Goal: Information Seeking & Learning: Learn about a topic

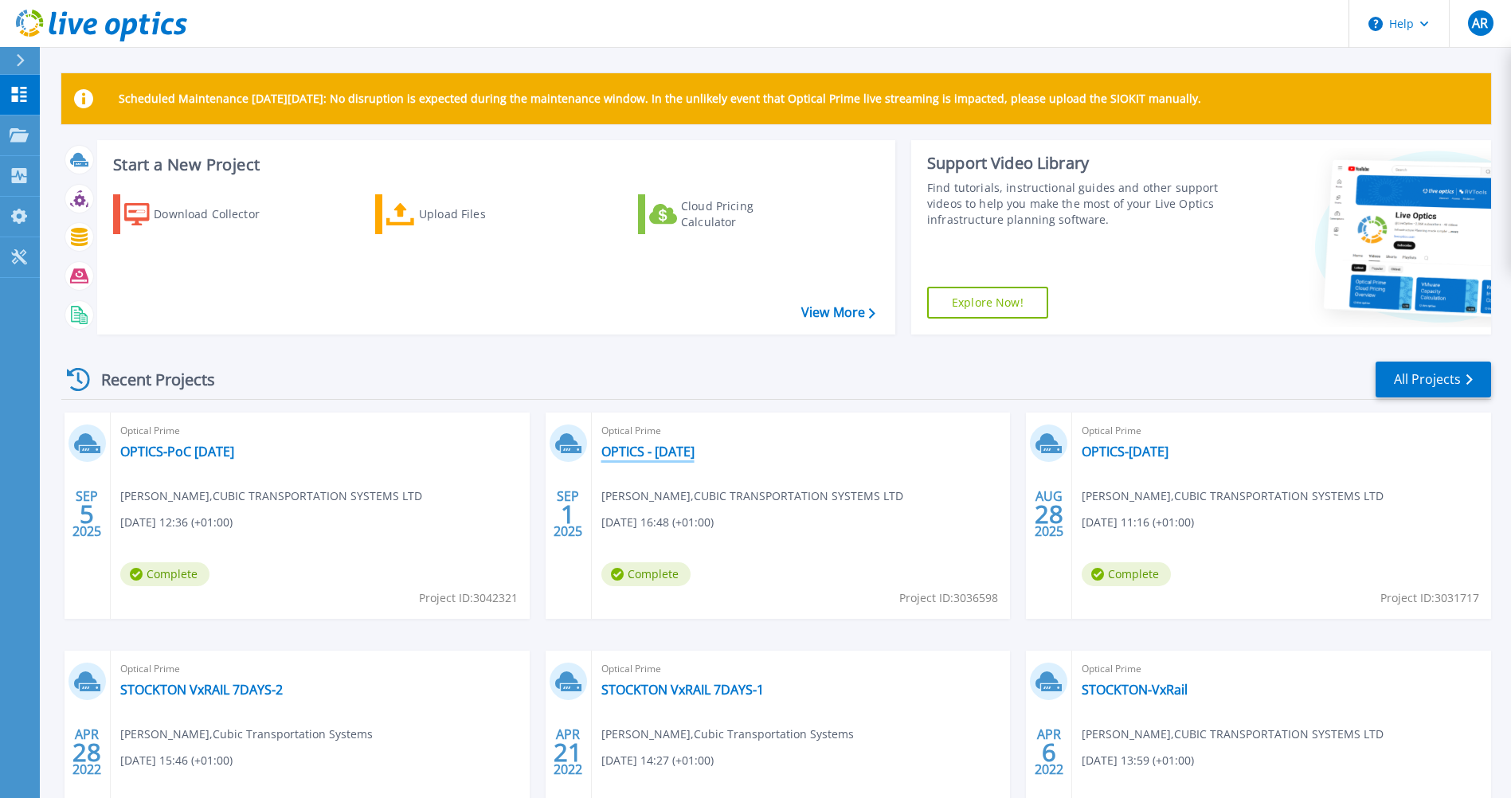
click at [613, 450] on link "OPTICS - [DATE]" at bounding box center [647, 452] width 93 height 16
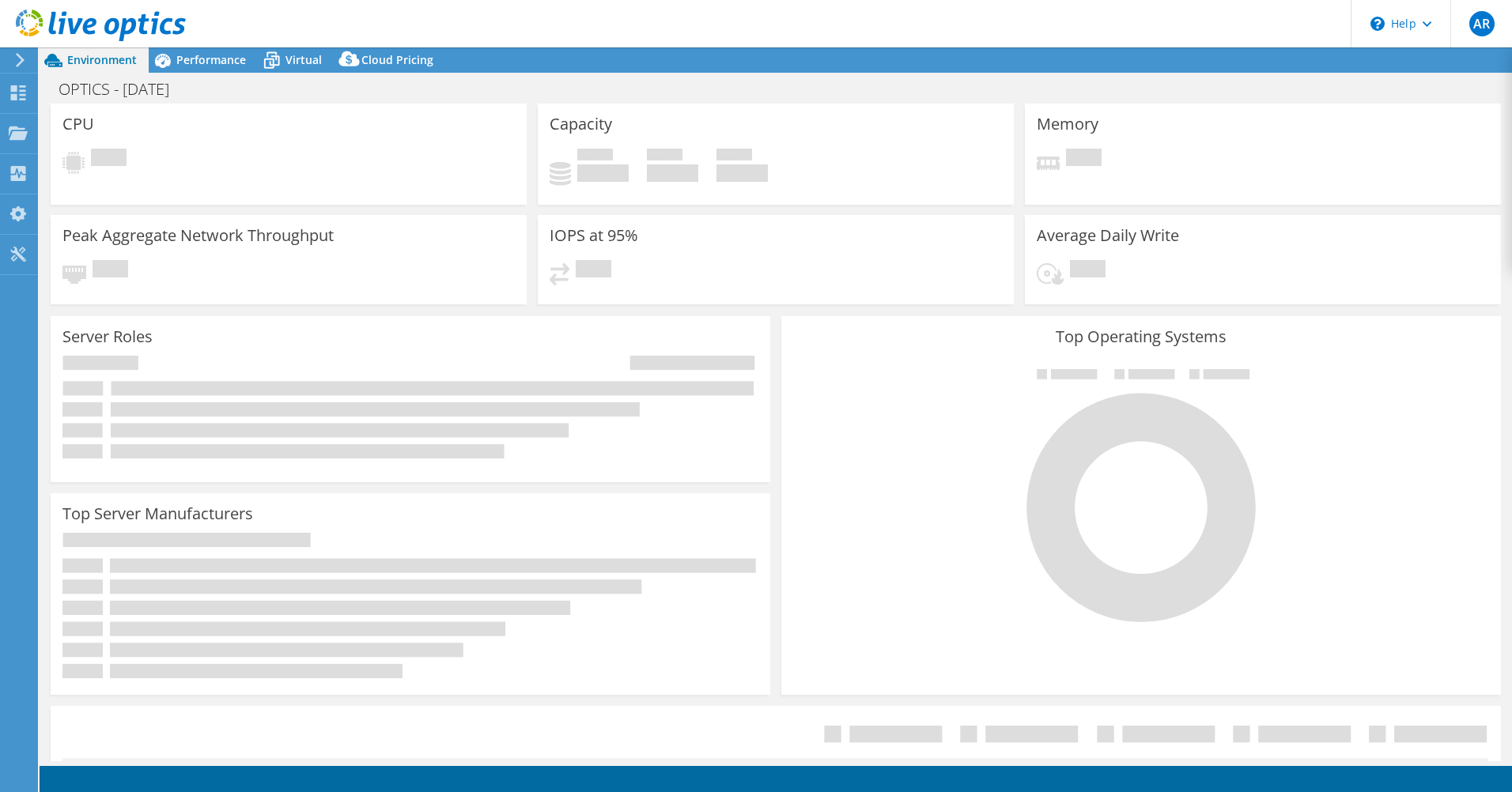
select select "EULondon"
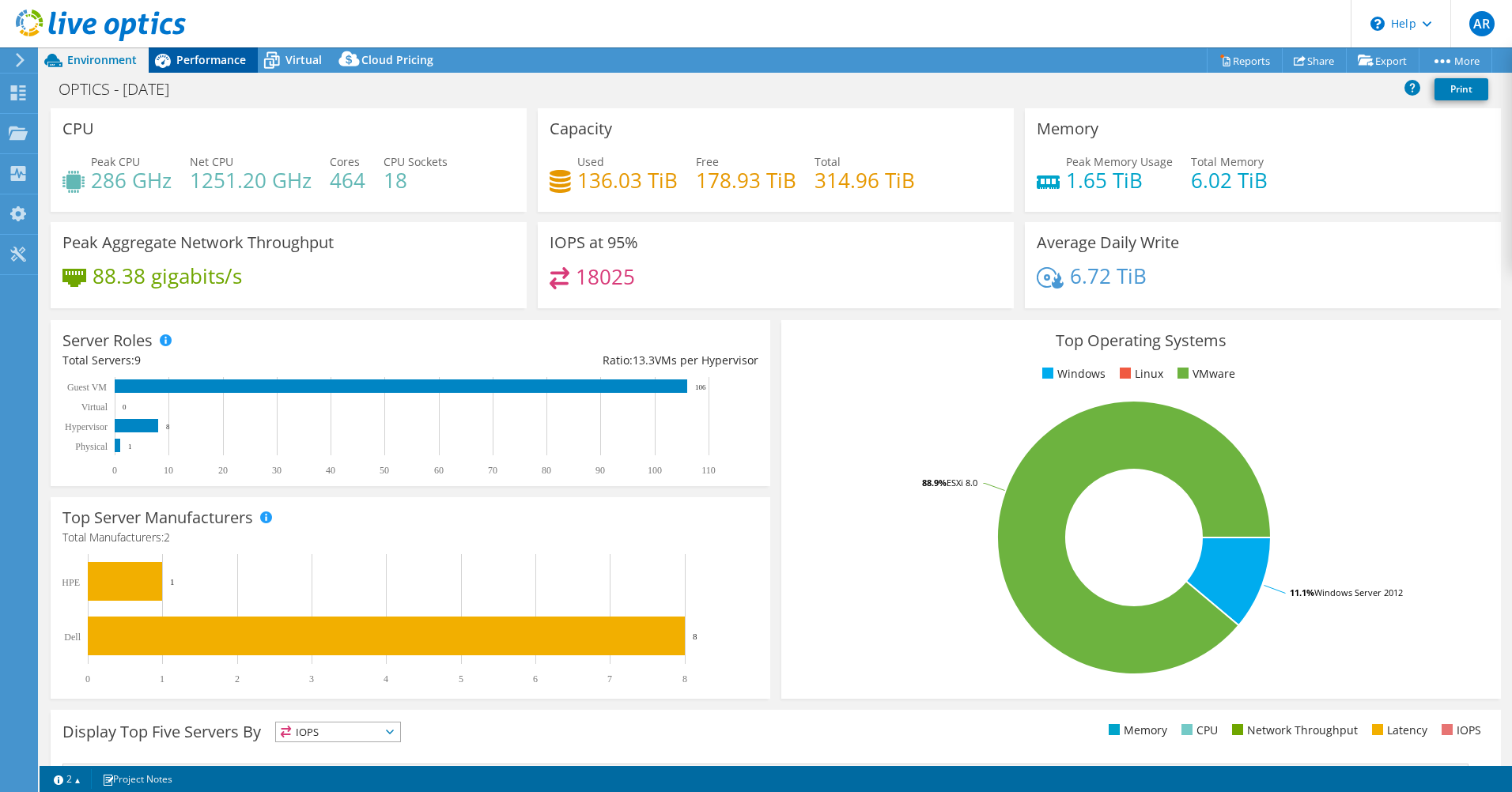
click at [201, 60] on span "Performance" at bounding box center [211, 60] width 69 height 15
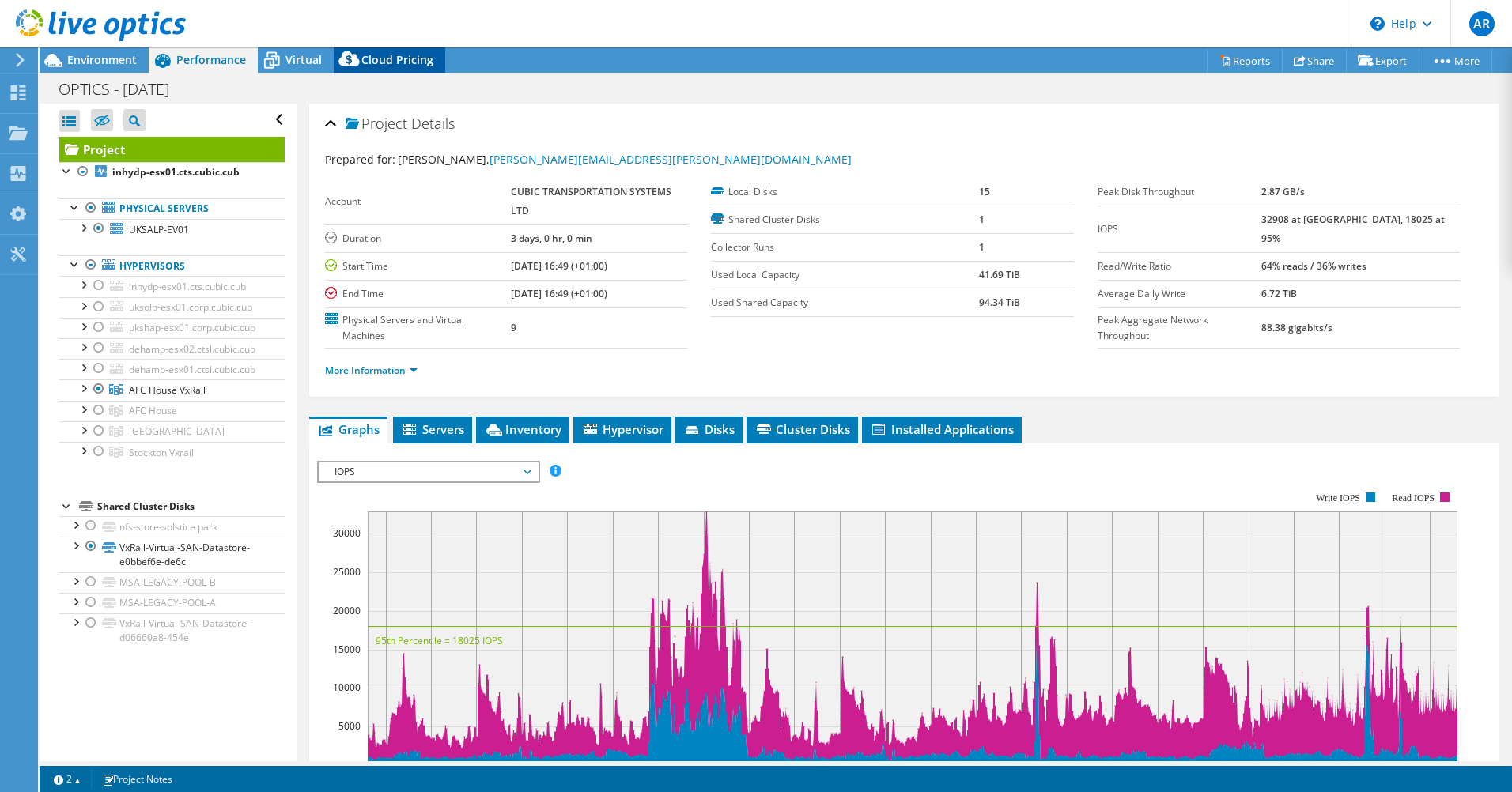
click at [383, 52] on div "Cloud Pricing" at bounding box center [389, 60] width 111 height 25
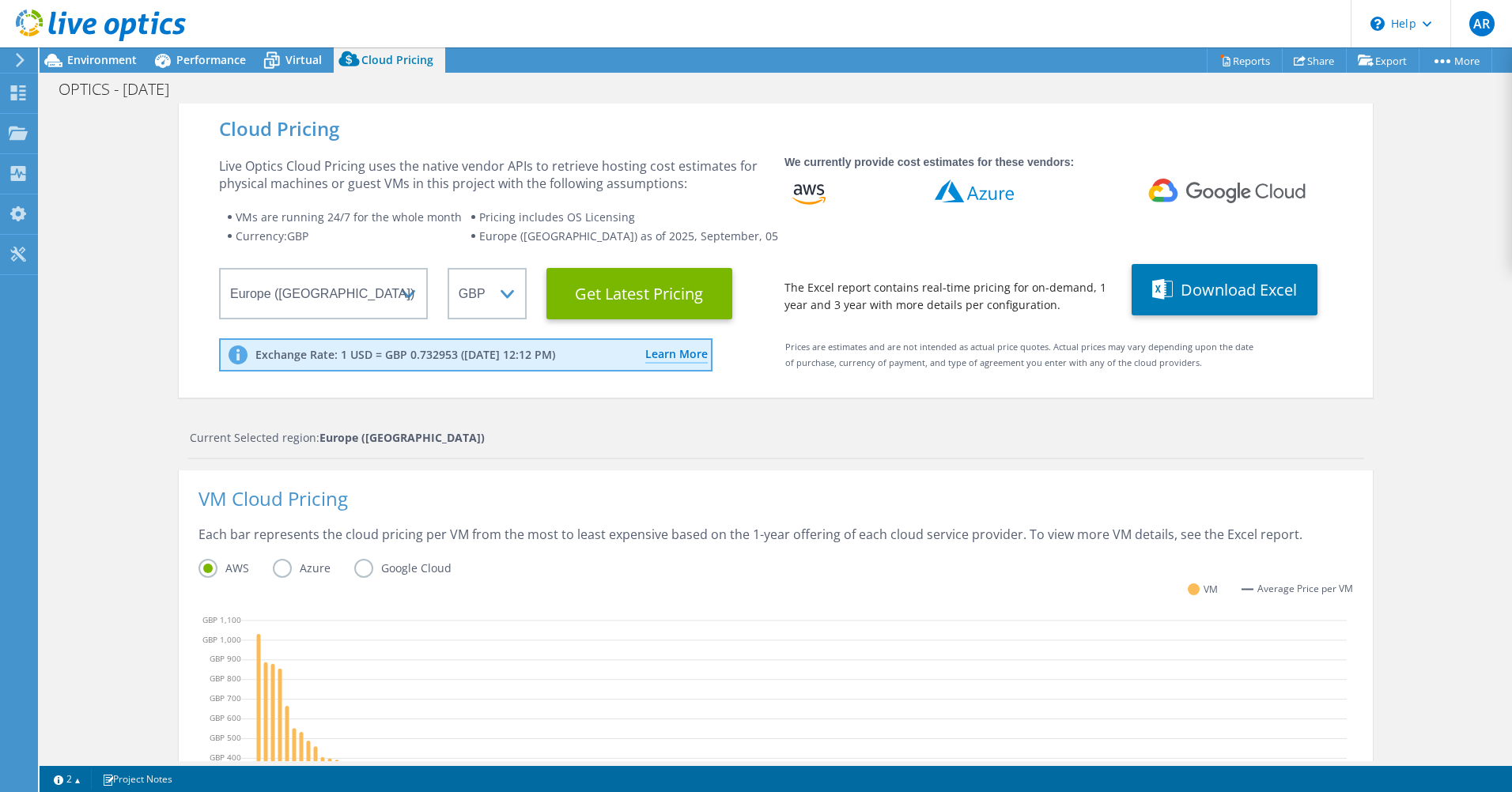
click at [667, 455] on div "Current Selected region: Europe (London)" at bounding box center [776, 445] width 1175 height 30
click at [614, 276] on Latest "Get Latest Pricing" at bounding box center [638, 294] width 186 height 52
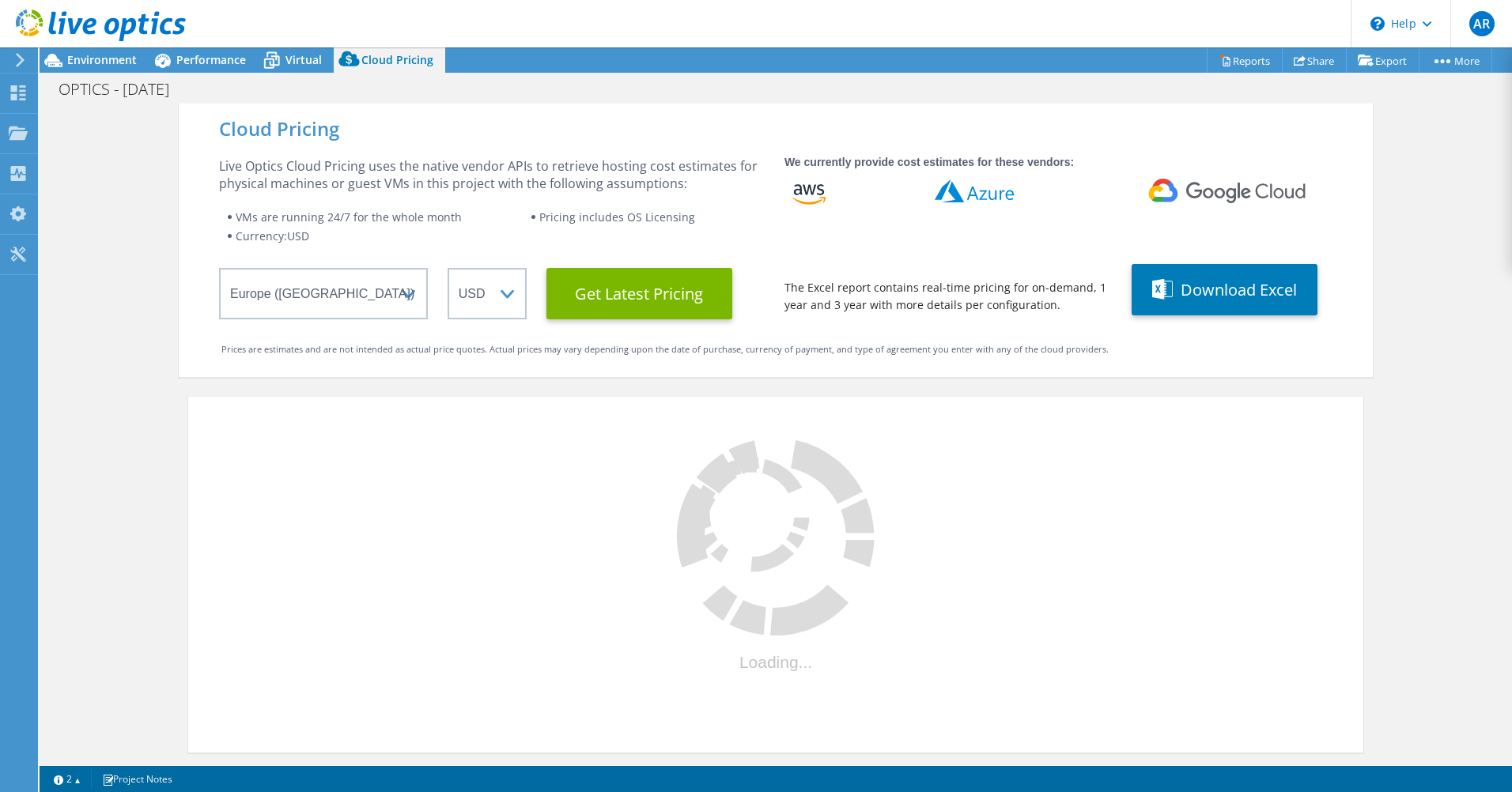
select select "GBP"
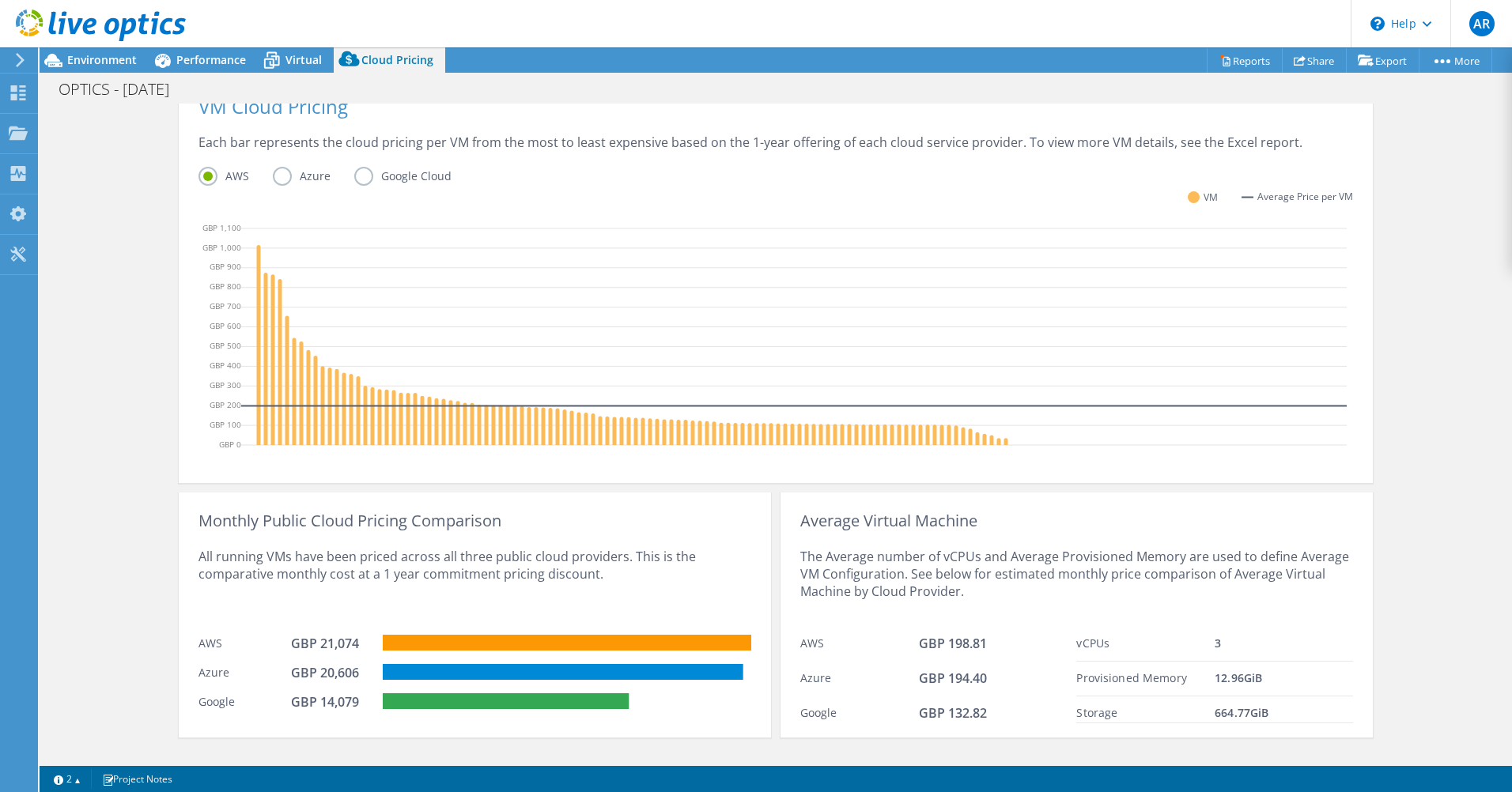
scroll to position [419, 0]
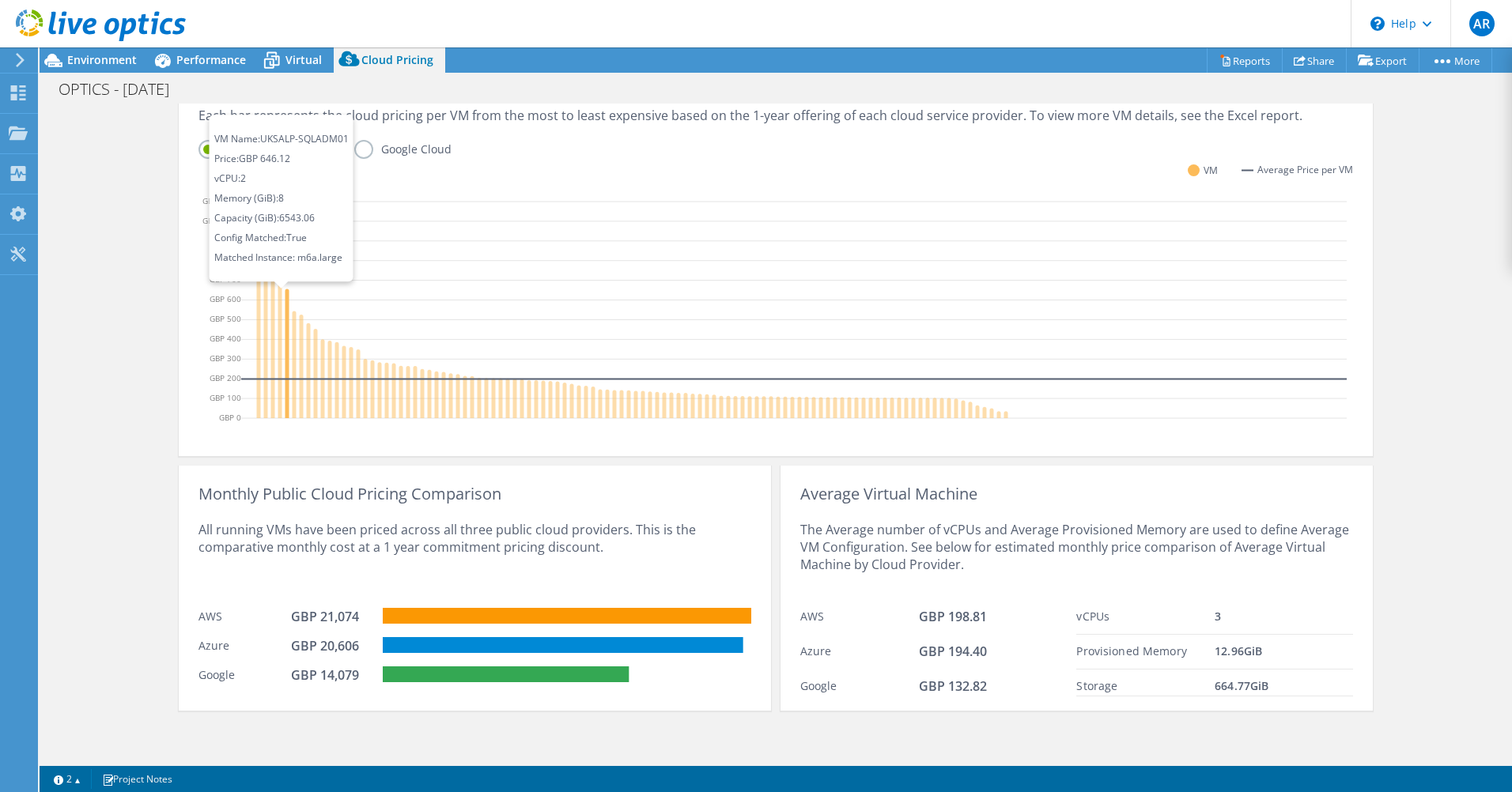
click at [286, 362] on icon at bounding box center [288, 354] width 4 height 129
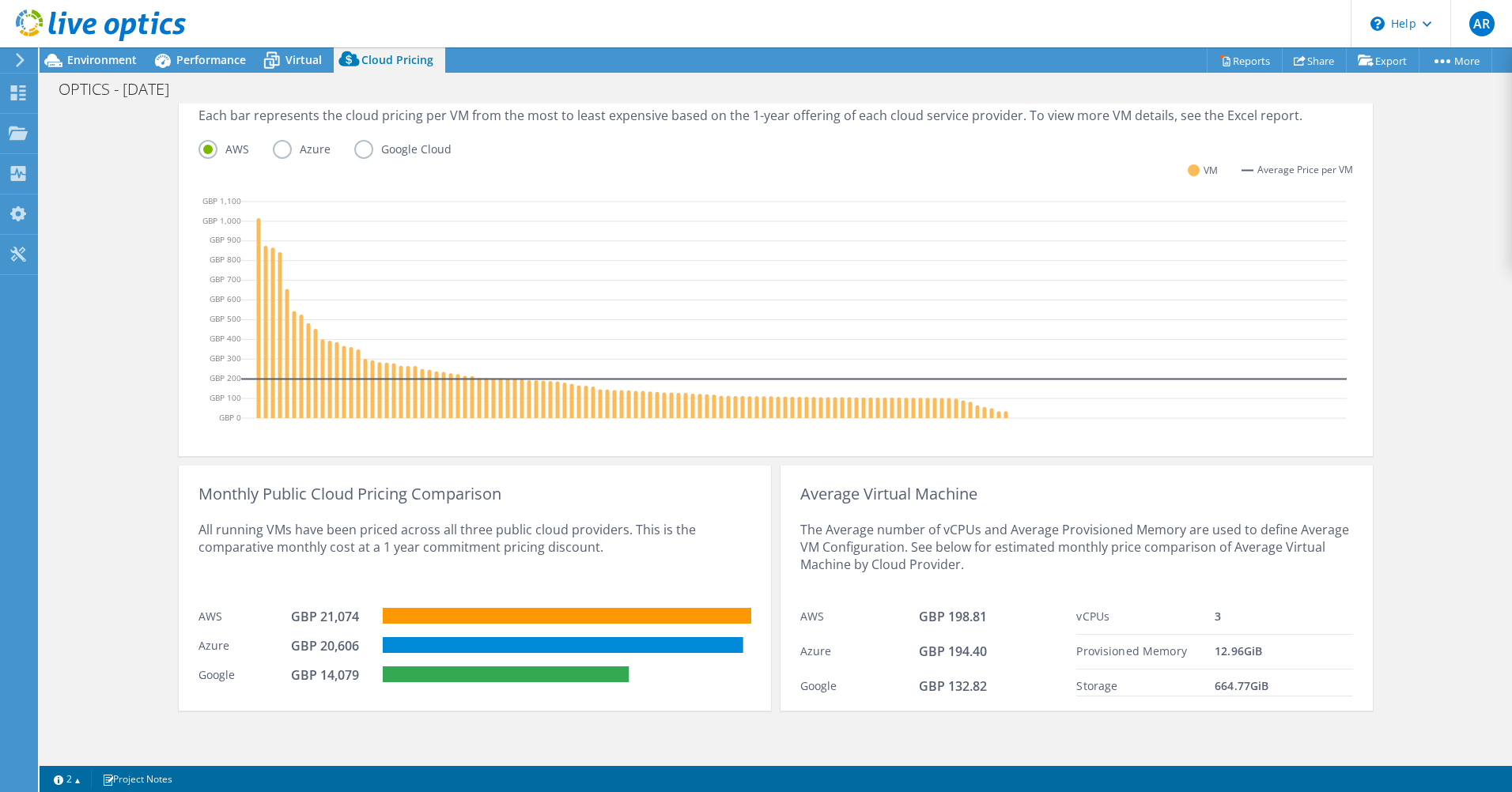
click at [283, 152] on label "Azure" at bounding box center [314, 149] width 81 height 19
click at [0, 0] on input "Azure" at bounding box center [0, 0] width 0 height 0
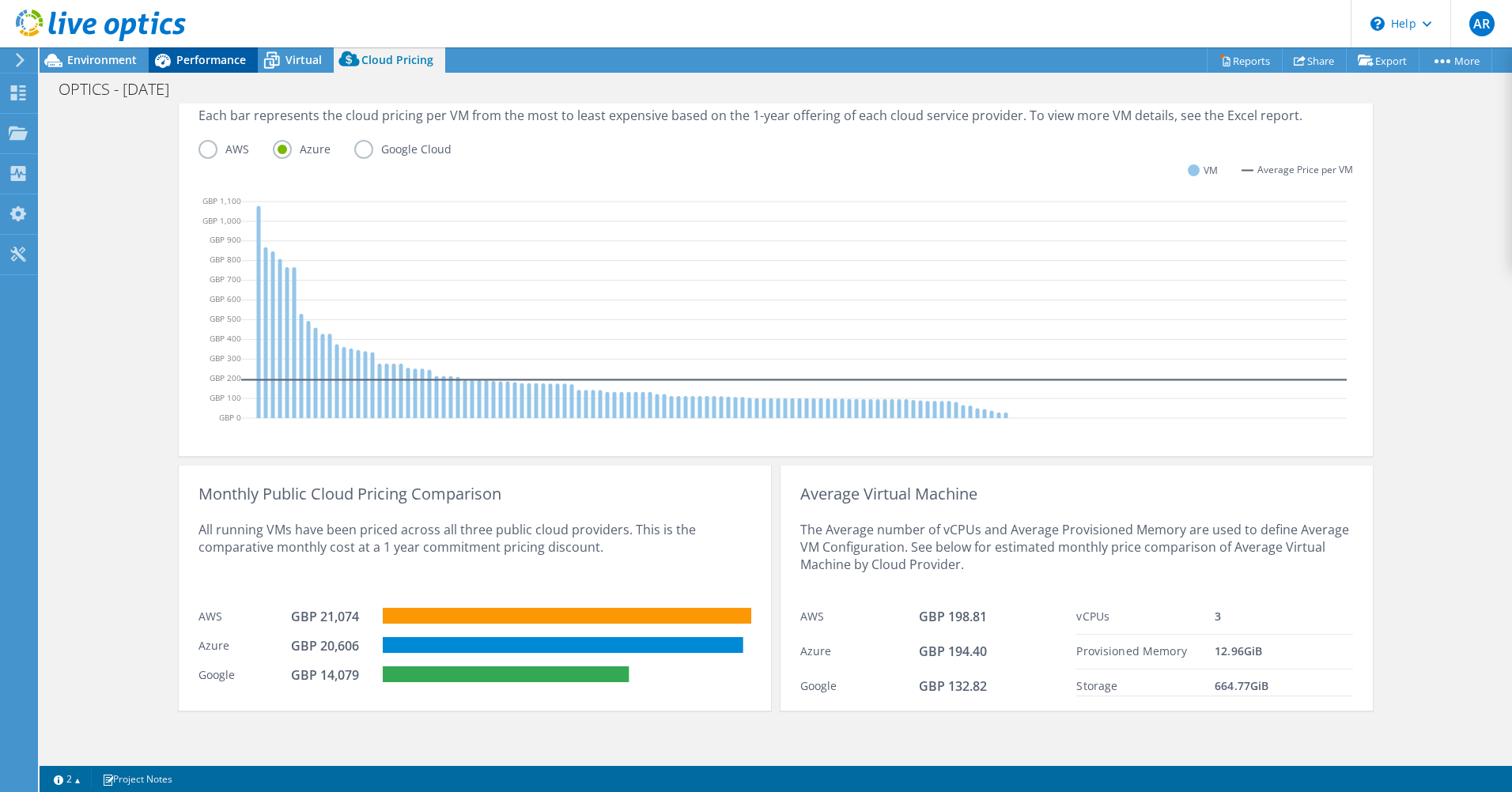
click at [207, 54] on span "Performance" at bounding box center [211, 60] width 69 height 15
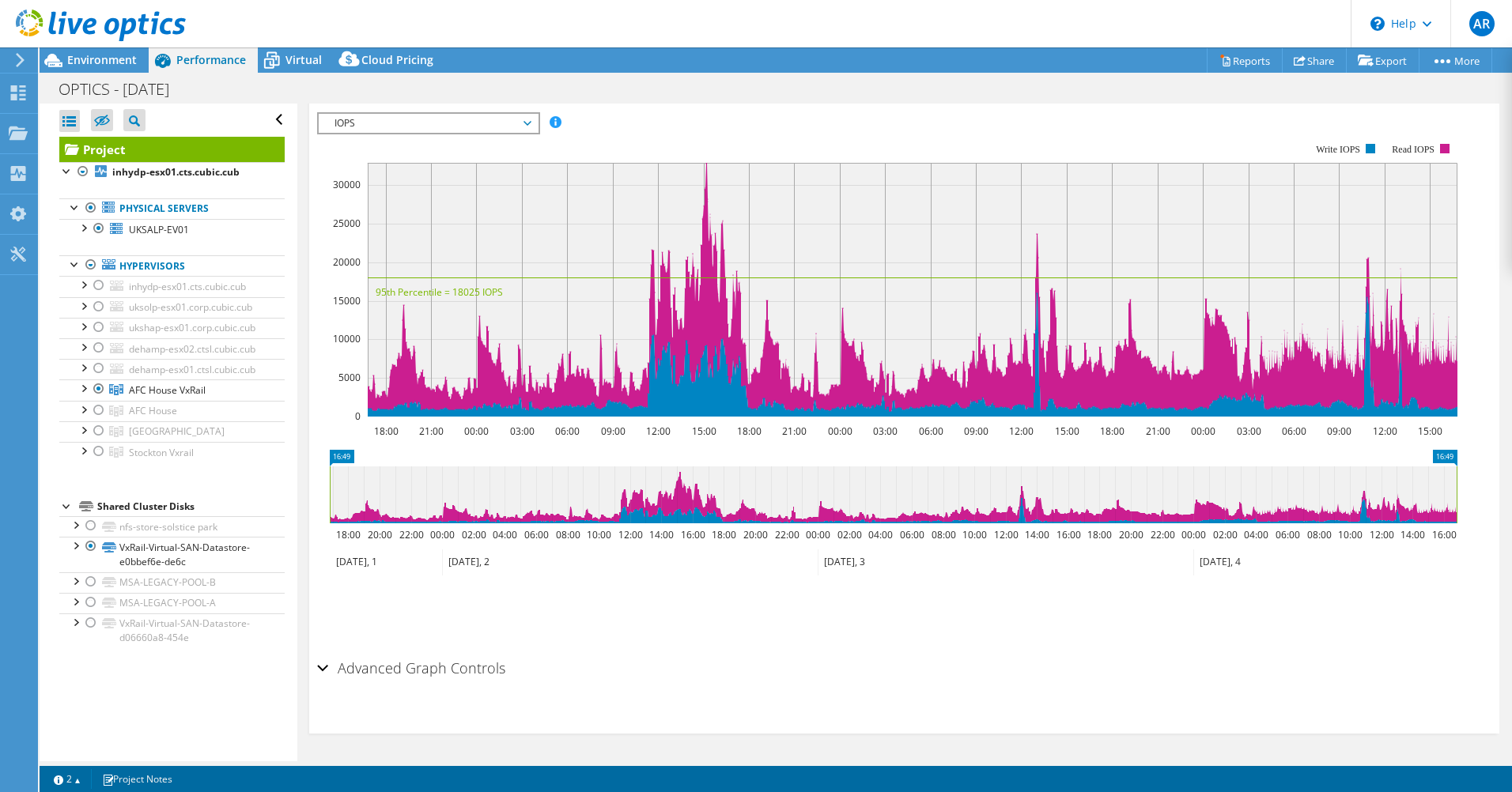
scroll to position [0, 0]
click at [100, 66] on span "Environment" at bounding box center [102, 60] width 69 height 15
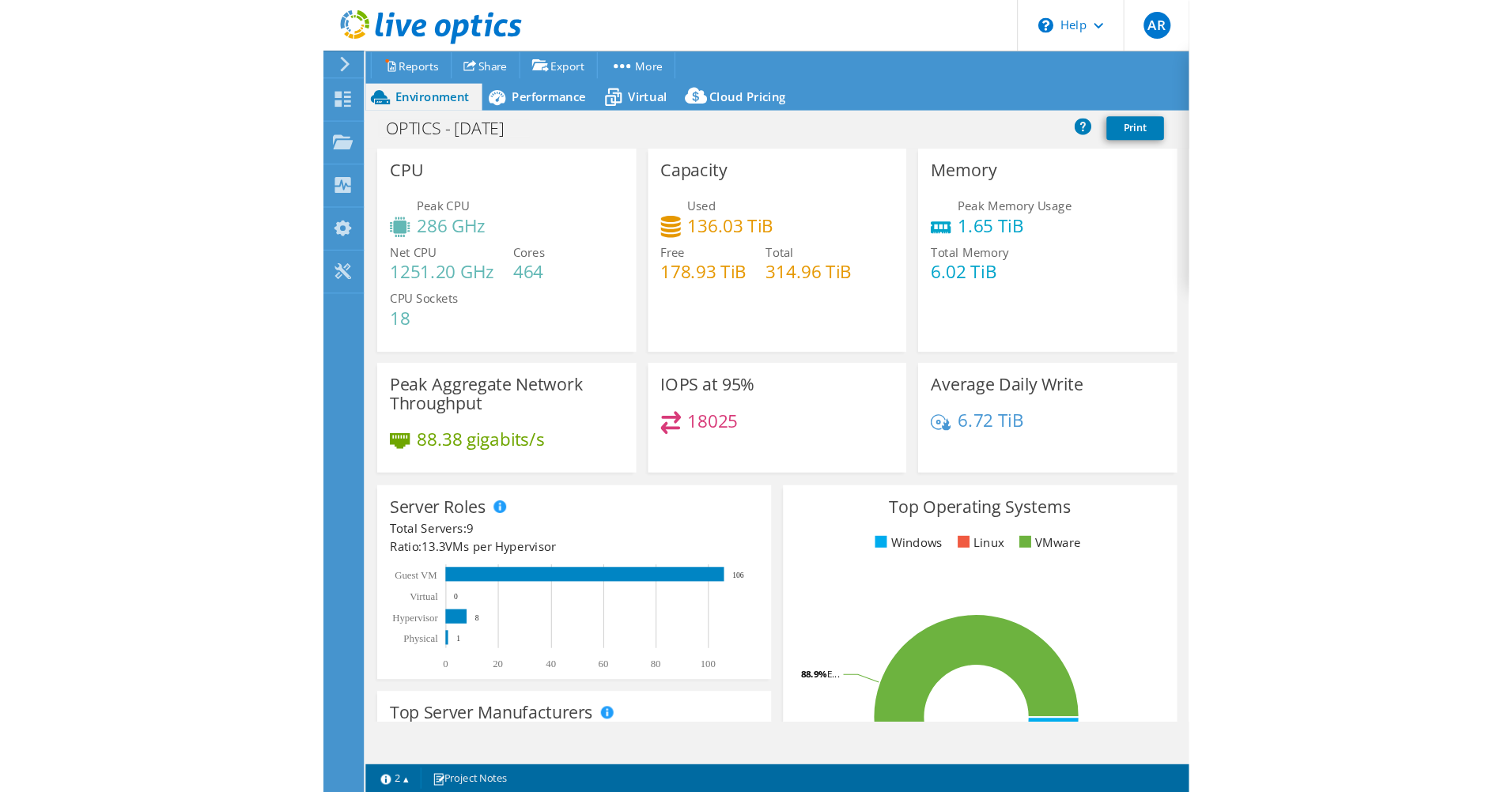
scroll to position [348, 0]
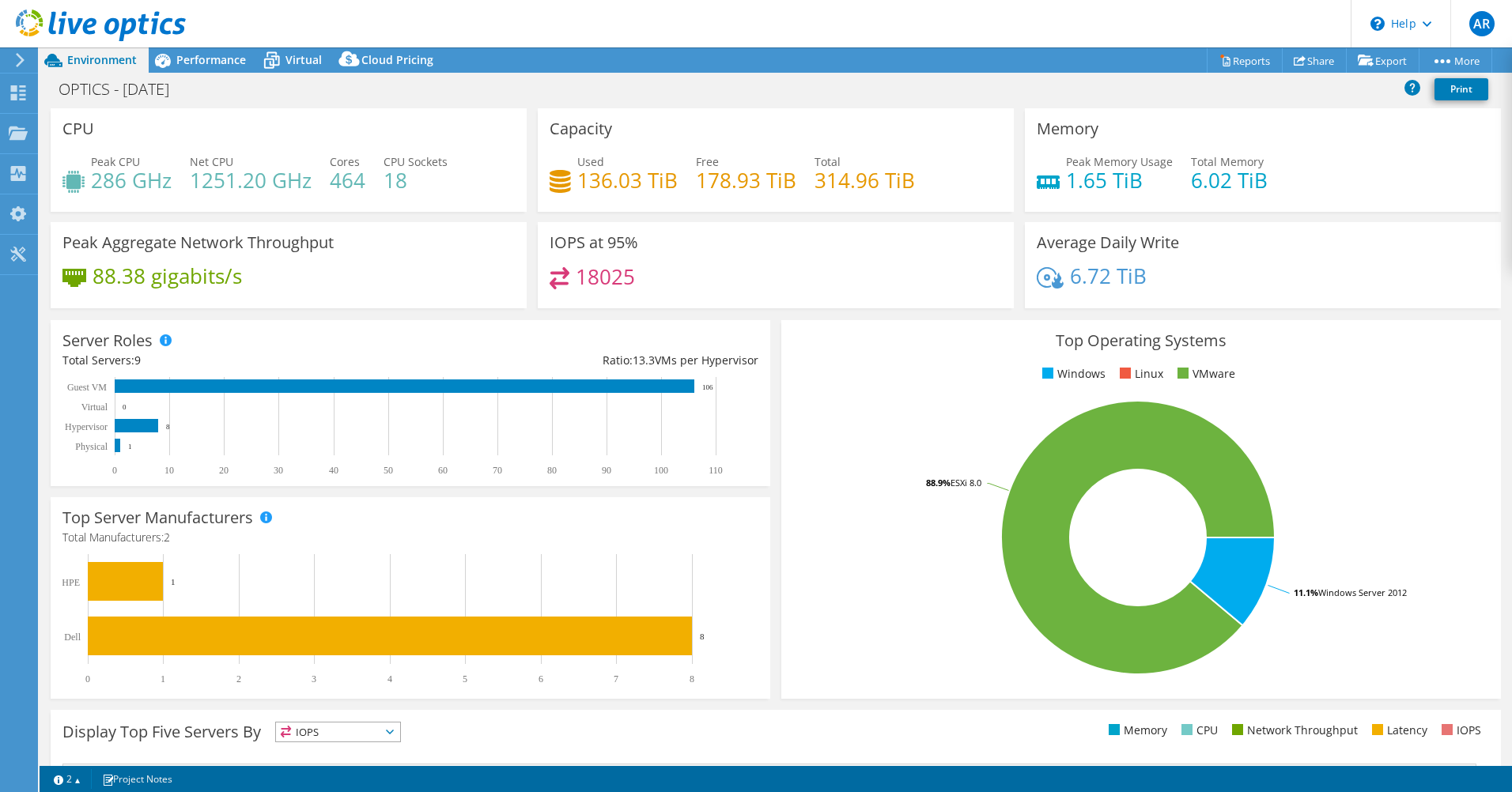
click at [14, 57] on icon at bounding box center [20, 60] width 12 height 14
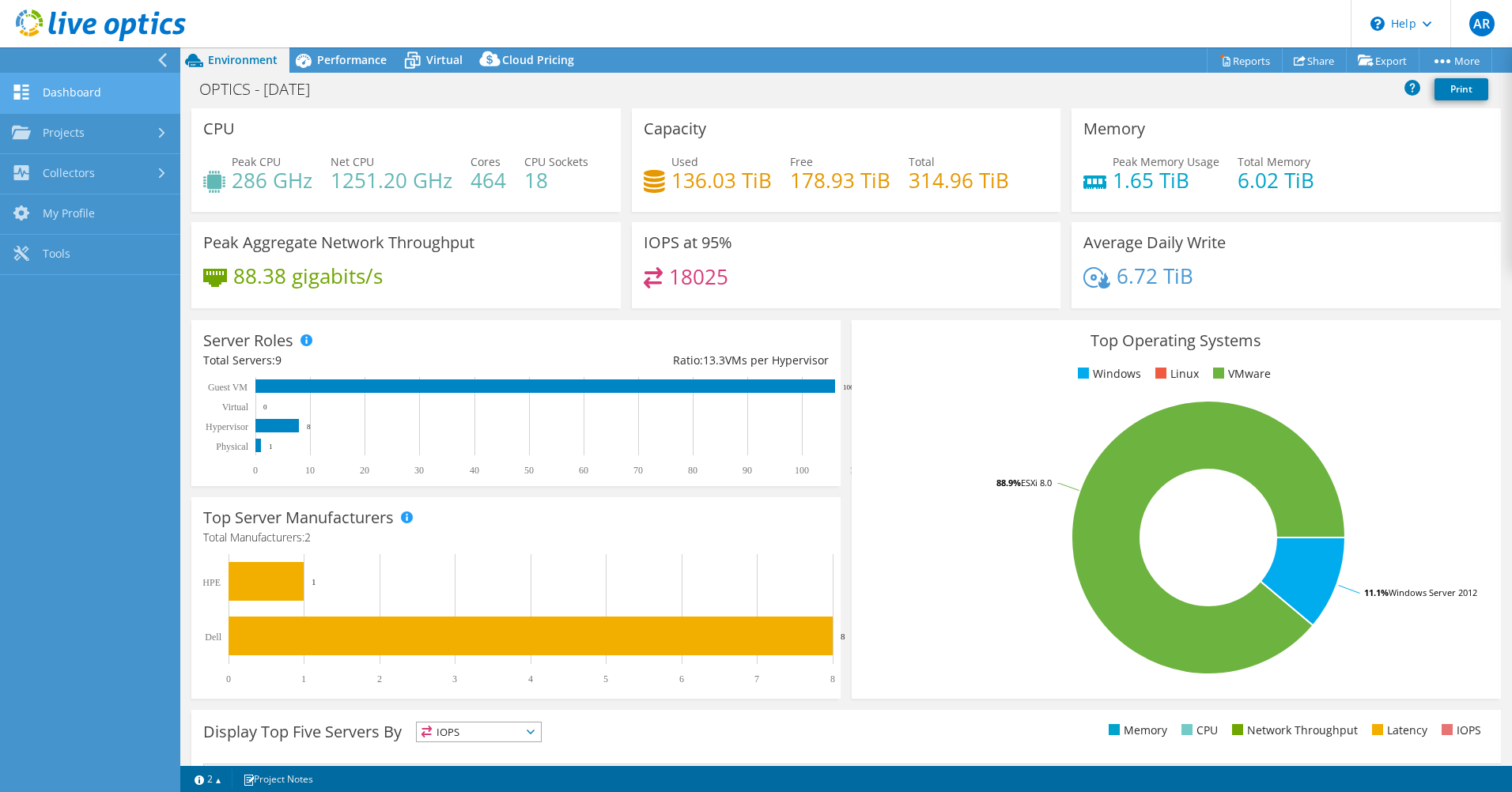
click at [41, 88] on link "Dashboard" at bounding box center [90, 93] width 181 height 41
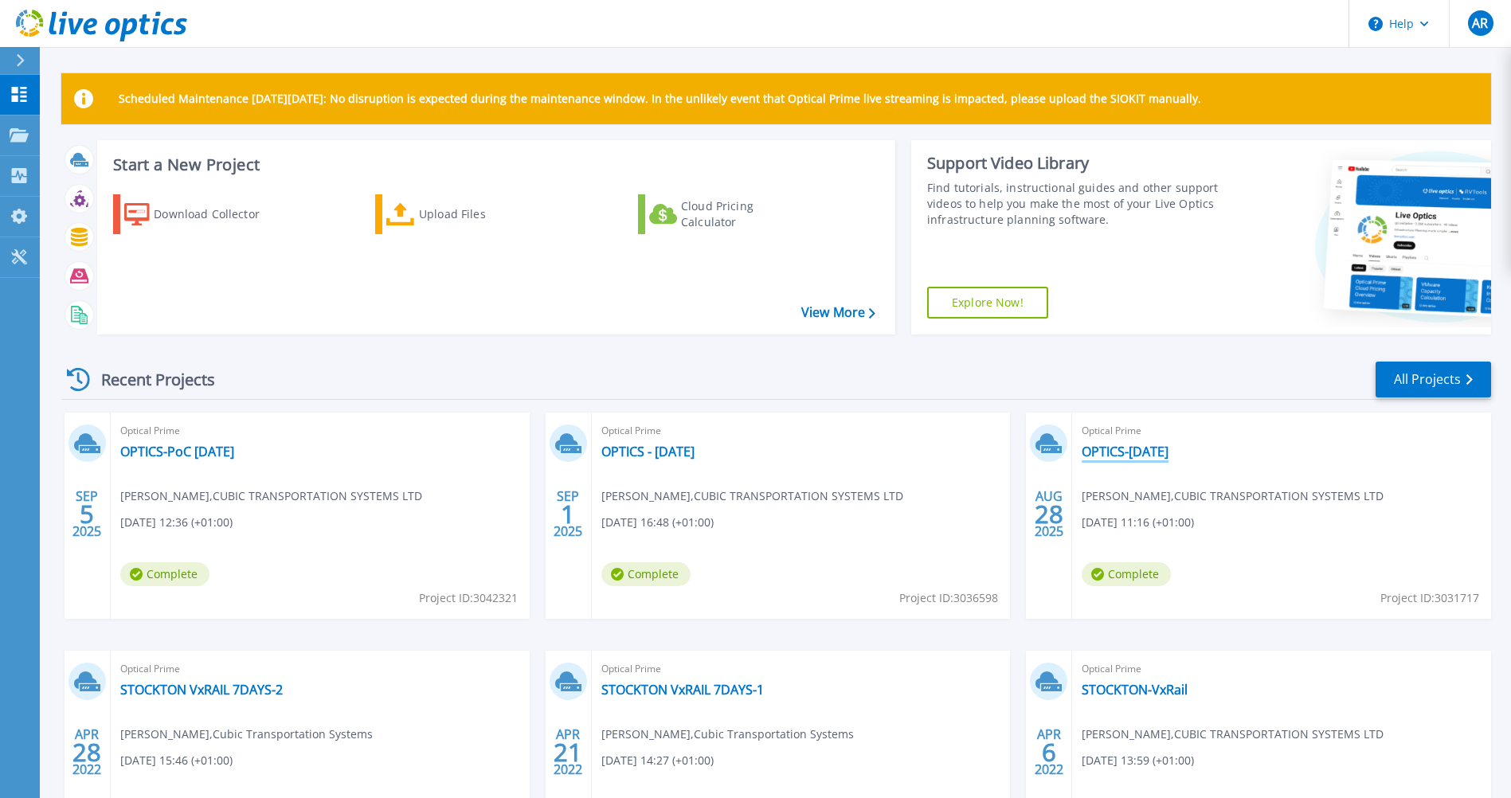
click at [1129, 446] on link "OPTICS-[DATE]" at bounding box center [1125, 452] width 87 height 16
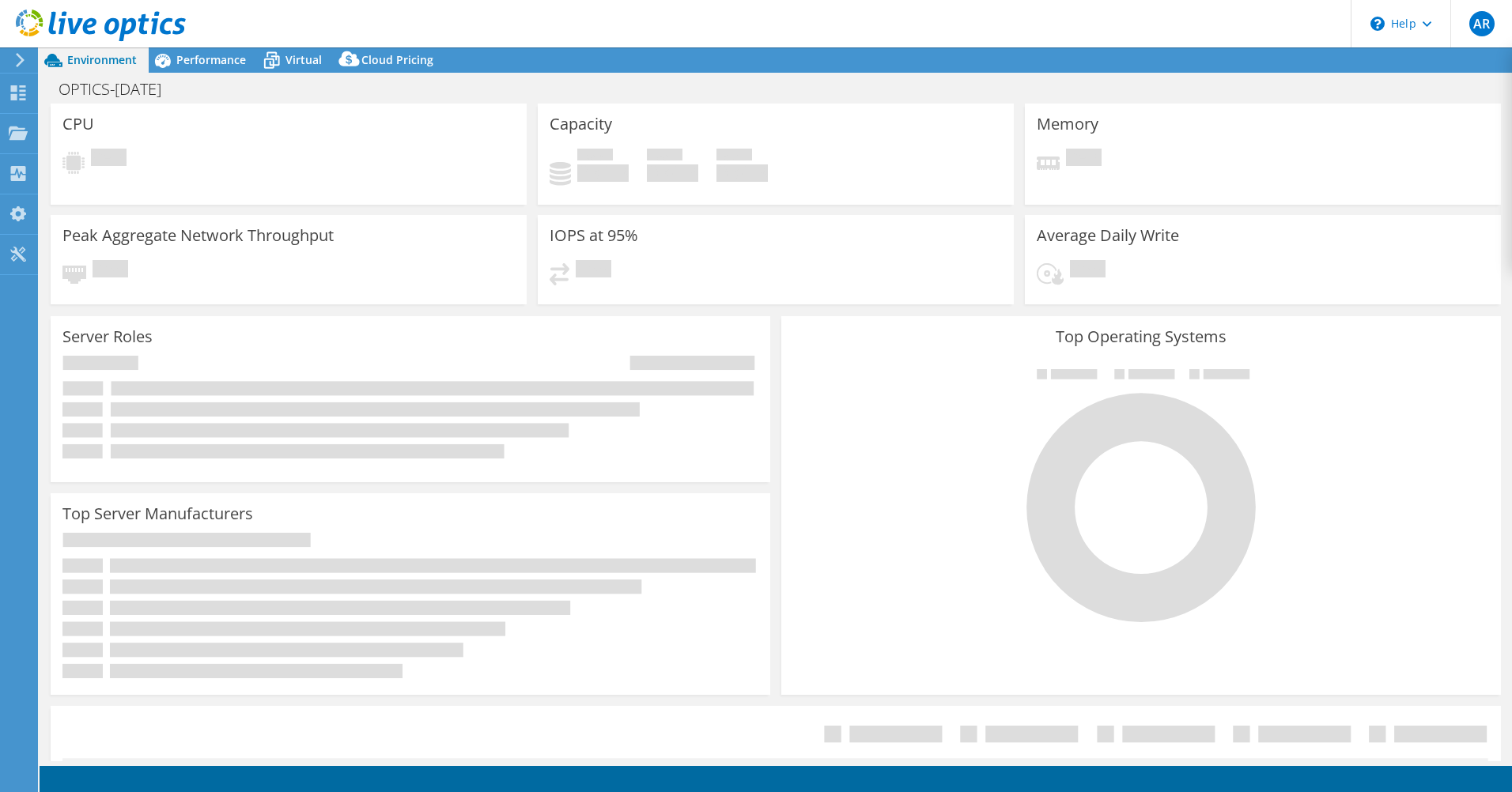
select select "EULondon"
select select "USD"
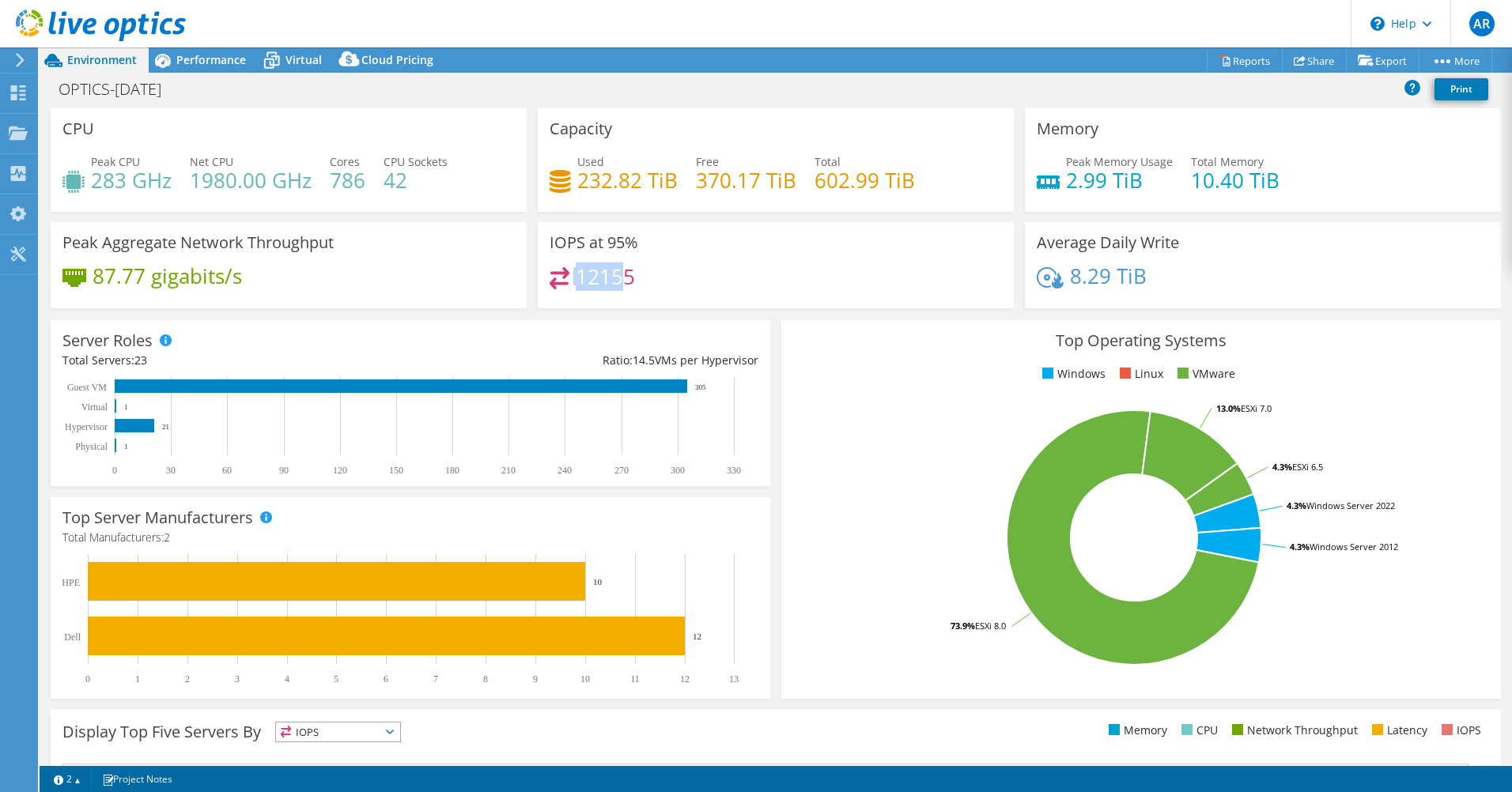
drag, startPoint x: 568, startPoint y: 285, endPoint x: 619, endPoint y: 268, distance: 53.8
click at [619, 268] on div "12155" at bounding box center [593, 276] width 85 height 18
drag, startPoint x: 628, startPoint y: 280, endPoint x: 553, endPoint y: 276, distance: 75.1
click at [553, 276] on div "12155" at bounding box center [593, 276] width 85 height 18
drag, startPoint x: 553, startPoint y: 276, endPoint x: 461, endPoint y: 278, distance: 92.0
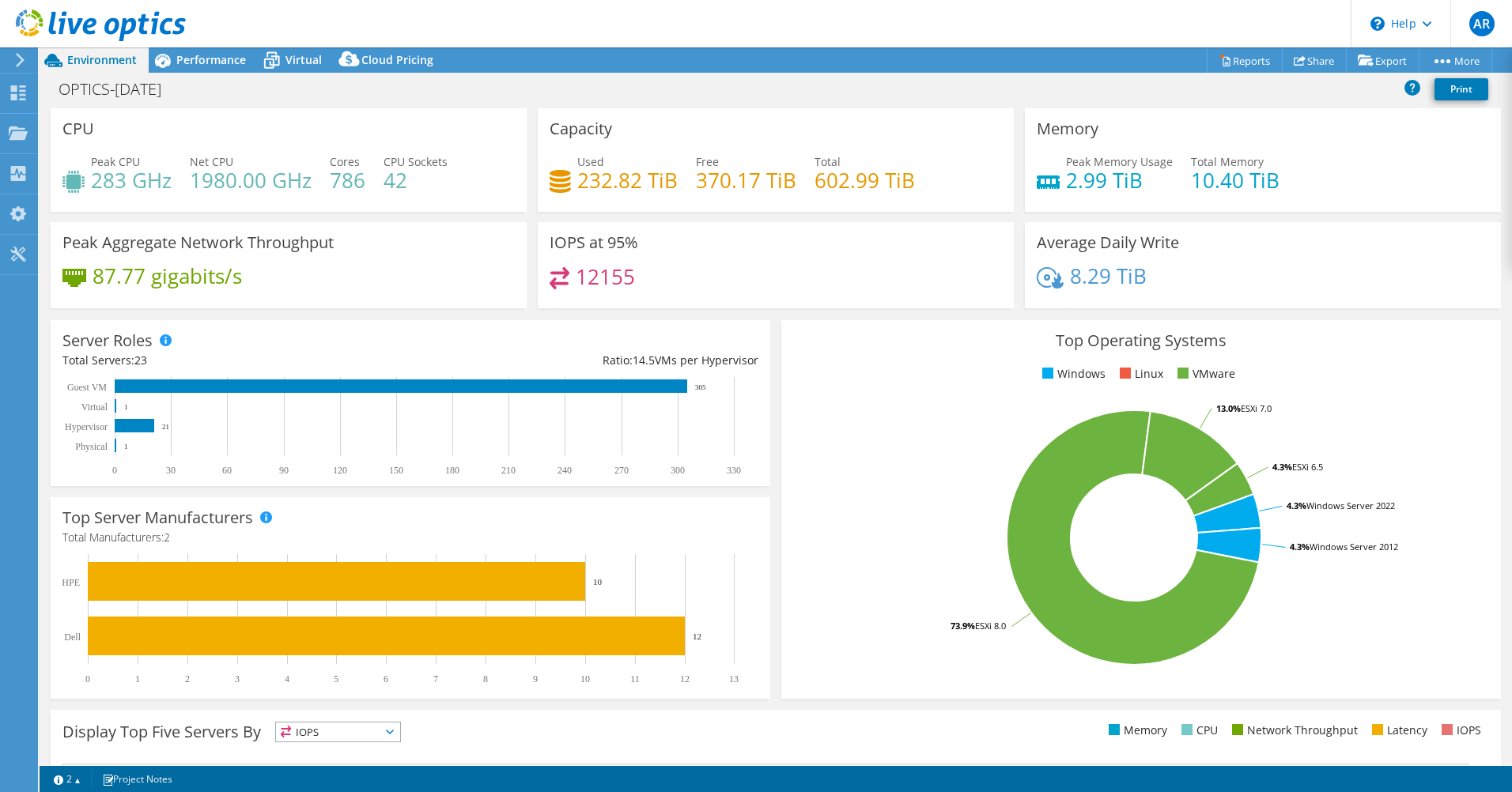
click at [461, 278] on div "87.77 gigabits/s" at bounding box center [289, 283] width 453 height 33
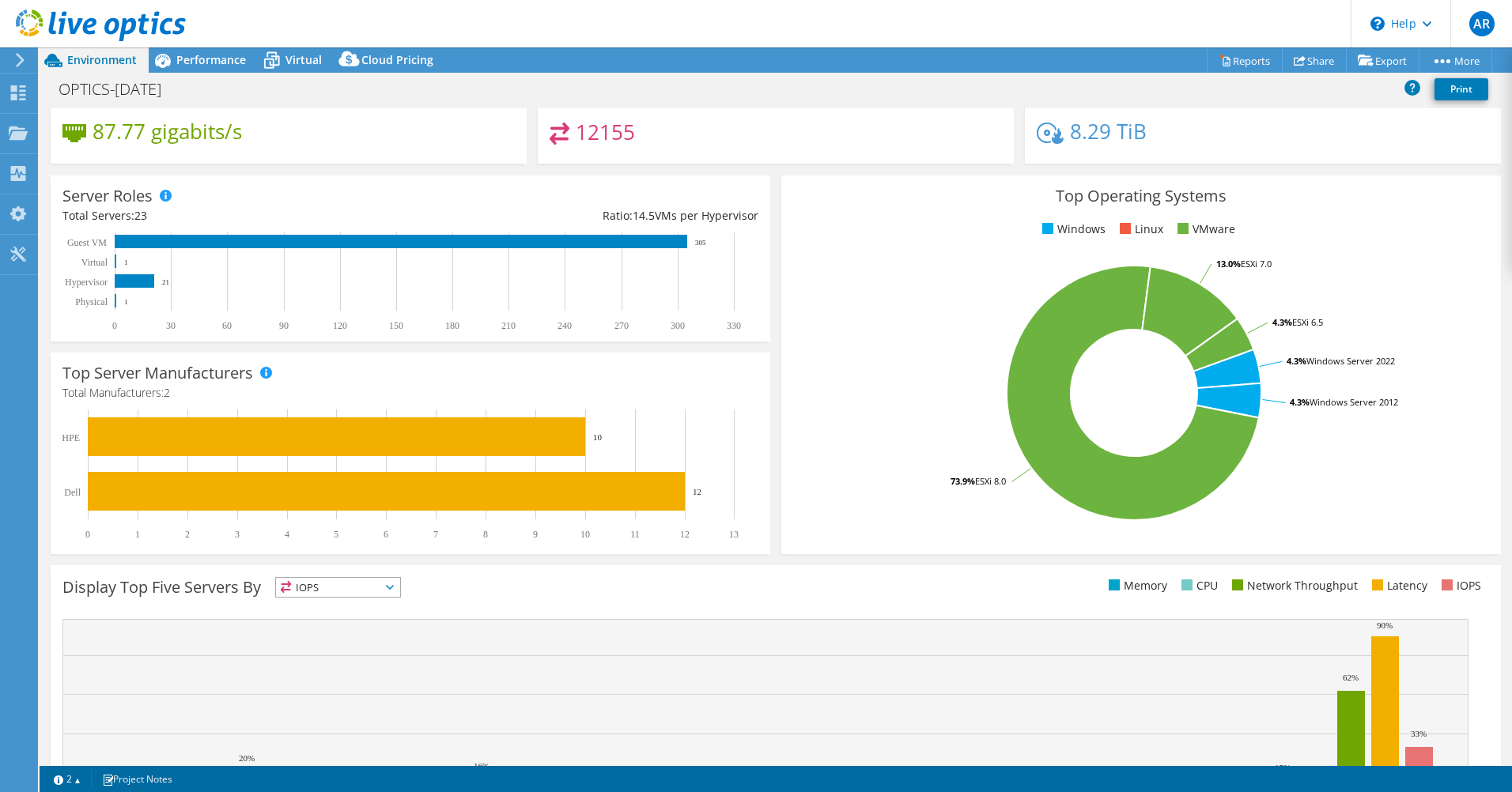
scroll to position [26, 0]
